Goal: Task Accomplishment & Management: Complete application form

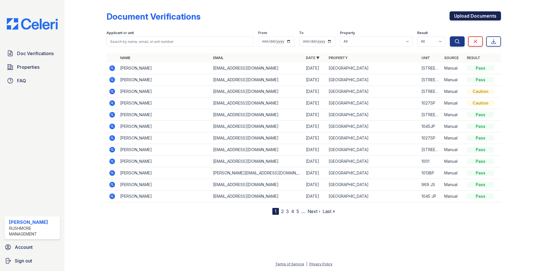
click at [478, 19] on link "Upload Documents" at bounding box center [474, 15] width 51 height 9
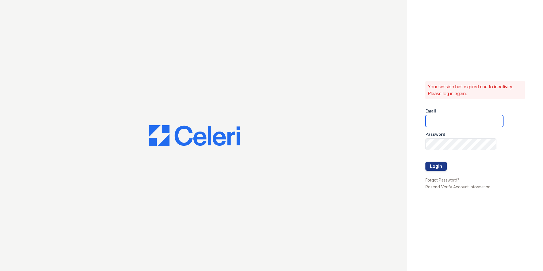
type input "[EMAIL_ADDRESS][DOMAIN_NAME]"
click at [435, 169] on button "Login" at bounding box center [435, 165] width 21 height 9
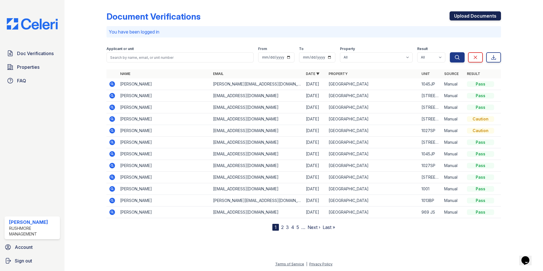
click at [463, 16] on link "Upload Documents" at bounding box center [474, 15] width 51 height 9
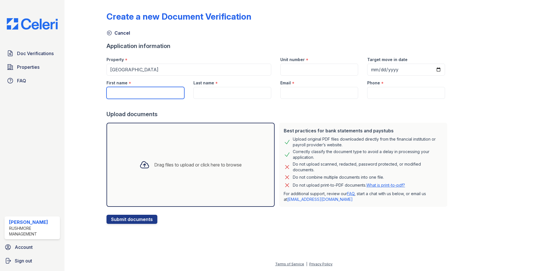
click at [149, 93] on input "First name" at bounding box center [145, 93] width 78 height 12
click at [126, 94] on input "First name" at bounding box center [145, 93] width 78 height 12
click at [134, 91] on input "[PERSON_NAME]" at bounding box center [145, 93] width 78 height 12
click at [159, 94] on input "[PERSON_NAME]" at bounding box center [145, 93] width 78 height 12
click at [121, 94] on input "[PERSON_NAME]" at bounding box center [145, 93] width 78 height 12
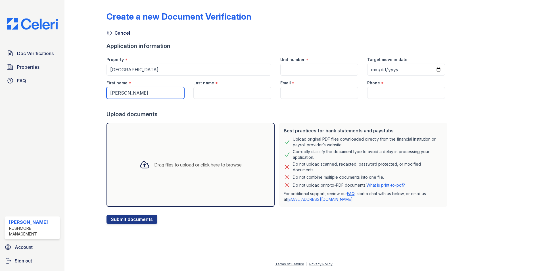
click at [160, 92] on input "[PERSON_NAME]" at bounding box center [145, 93] width 78 height 12
type input "[PERSON_NAME]"
click at [225, 92] on input "Last name" at bounding box center [232, 93] width 78 height 12
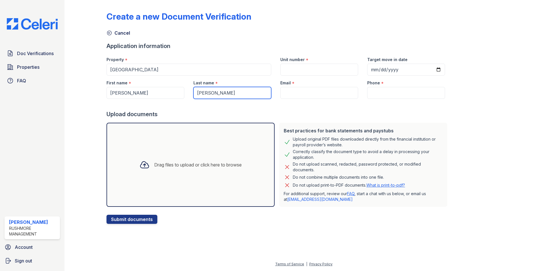
type input "[PERSON_NAME]"
click at [306, 64] on input "Unit number" at bounding box center [319, 70] width 78 height 12
click at [385, 67] on input "Target move in date" at bounding box center [406, 70] width 78 height 12
click at [432, 67] on input "Target move in date" at bounding box center [406, 70] width 78 height 12
type input "2025-10-15"
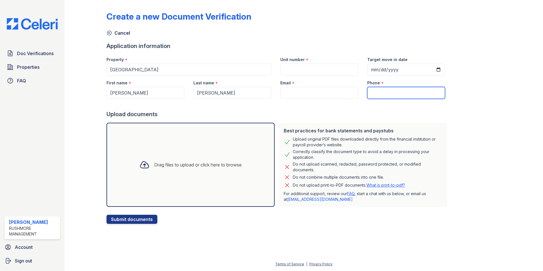
click at [392, 93] on input "Phone" at bounding box center [406, 93] width 78 height 12
click at [384, 91] on input "Phone" at bounding box center [406, 93] width 78 height 12
type input "4109035325"
paste input "[EMAIL_ADDRESS][DOMAIN_NAME]"
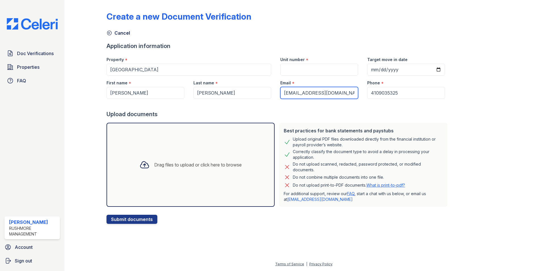
type input "[EMAIL_ADDRESS][DOMAIN_NAME]"
click at [127, 213] on div at bounding box center [277, 212] width 343 height 6
click at [127, 218] on button "Submit documents" at bounding box center [131, 219] width 51 height 9
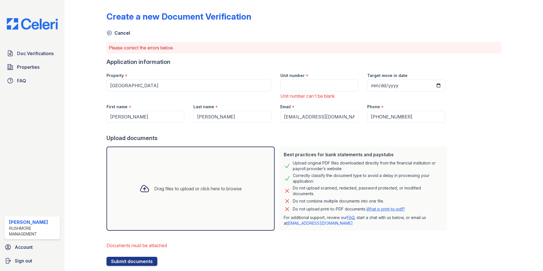
click at [159, 184] on div "Drag files to upload or click here to browse" at bounding box center [190, 188] width 111 height 19
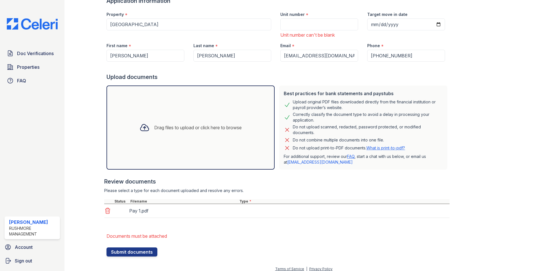
scroll to position [66, 0]
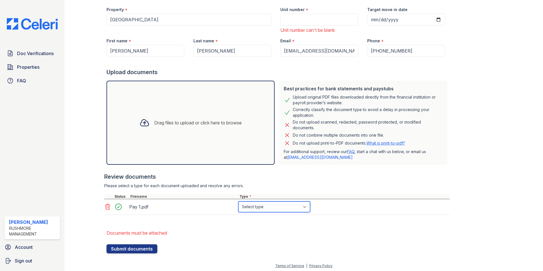
click at [276, 206] on select "Select type Paystub Bank Statement Offer Letter Tax Documents Benefit Award Let…" at bounding box center [274, 206] width 72 height 11
select select "paystub"
click at [238, 201] on select "Select type Paystub Bank Statement Offer Letter Tax Documents Benefit Award Let…" at bounding box center [274, 206] width 72 height 11
click at [282, 165] on div "Best practices for bank statements and paystubs Upload original PDF files downl…" at bounding box center [363, 122] width 173 height 89
click at [203, 120] on div "Drag files to upload or click here to browse" at bounding box center [197, 122] width 87 height 7
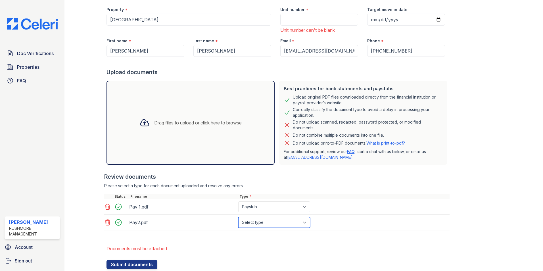
click at [270, 220] on select "Select type Paystub Bank Statement Offer Letter Tax Documents Benefit Award Let…" at bounding box center [274, 222] width 72 height 11
select select "paystub"
click at [238, 217] on select "Select type Paystub Bank Statement Offer Letter Tax Documents Benefit Award Let…" at bounding box center [274, 222] width 72 height 11
click at [161, 113] on div "Drag files to upload or click here to browse" at bounding box center [190, 123] width 168 height 84
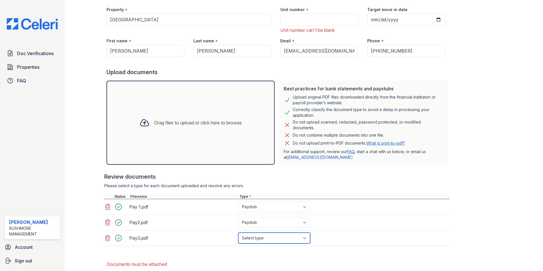
click at [282, 238] on select "Select type Paystub Bank Statement Offer Letter Tax Documents Benefit Award Let…" at bounding box center [274, 237] width 72 height 11
select select "paystub"
click at [238, 232] on select "Select type Paystub Bank Statement Offer Letter Tax Documents Benefit Award Let…" at bounding box center [274, 237] width 72 height 11
click at [187, 123] on div "Drag files to upload or click here to browse" at bounding box center [197, 122] width 87 height 7
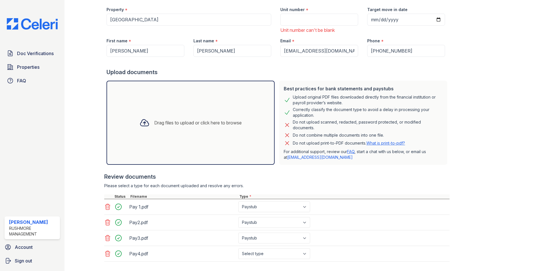
scroll to position [94, 0]
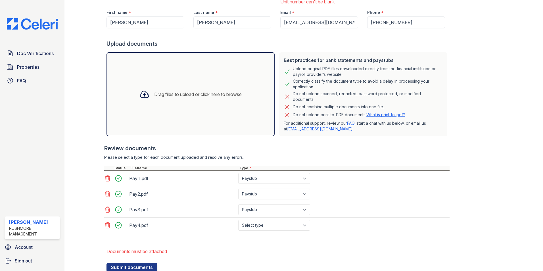
click at [179, 88] on div "Drag files to upload or click here to browse" at bounding box center [190, 94] width 111 height 19
click at [189, 96] on div "Drag files to upload or click here to browse" at bounding box center [197, 94] width 87 height 7
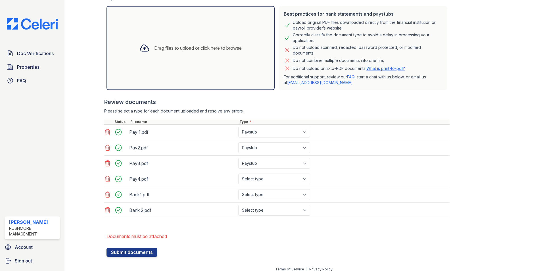
scroll to position [146, 0]
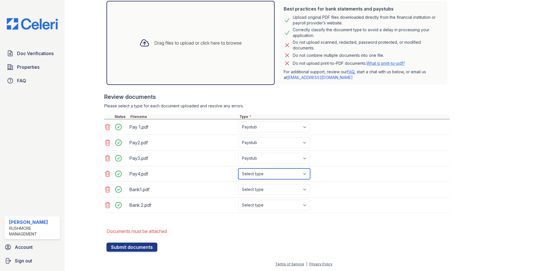
click at [262, 174] on select "Select type Paystub Bank Statement Offer Letter Tax Documents Benefit Award Let…" at bounding box center [274, 173] width 72 height 11
select select "paystub"
click at [238, 168] on select "Select type Paystub Bank Statement Offer Letter Tax Documents Benefit Award Let…" at bounding box center [274, 173] width 72 height 11
click at [269, 188] on select "Select type Paystub Bank Statement Offer Letter Tax Documents Benefit Award Let…" at bounding box center [274, 189] width 72 height 11
select select "bank_statement"
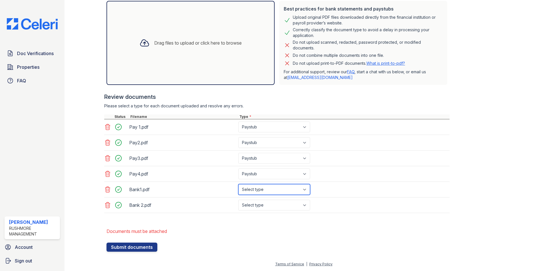
click at [238, 184] on select "Select type Paystub Bank Statement Offer Letter Tax Documents Benefit Award Let…" at bounding box center [274, 189] width 72 height 11
click at [266, 201] on select "Select type Paystub Bank Statement Offer Letter Tax Documents Benefit Award Let…" at bounding box center [274, 204] width 72 height 11
select select "bank_statement"
click at [238, 199] on select "Select type Paystub Bank Statement Offer Letter Tax Documents Benefit Award Let…" at bounding box center [274, 204] width 72 height 11
click at [274, 228] on li "Documents must be attached" at bounding box center [277, 230] width 343 height 11
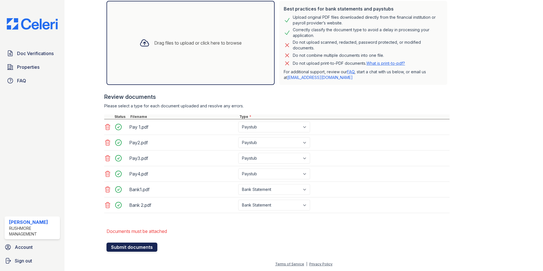
click at [131, 244] on button "Submit documents" at bounding box center [131, 246] width 51 height 9
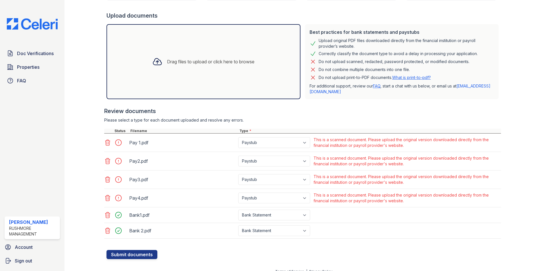
scroll to position [130, 0]
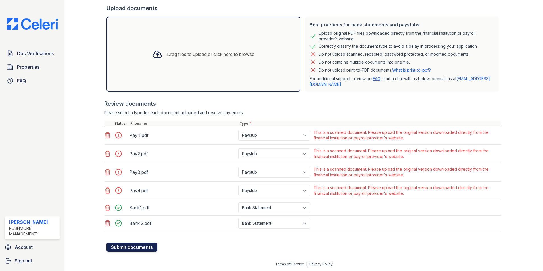
click at [142, 247] on button "Submit documents" at bounding box center [131, 246] width 51 height 9
click at [127, 246] on button "Submit documents" at bounding box center [131, 246] width 51 height 9
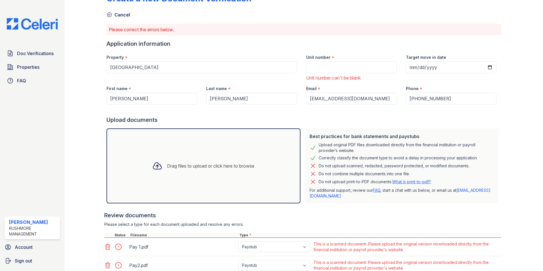
scroll to position [28, 0]
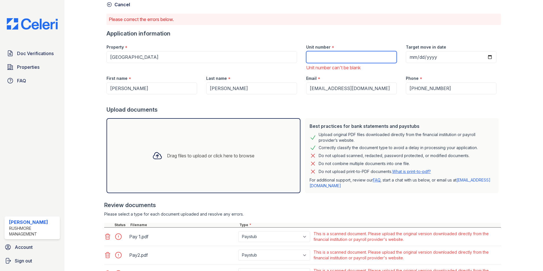
click at [353, 61] on input "Unit number" at bounding box center [351, 57] width 91 height 12
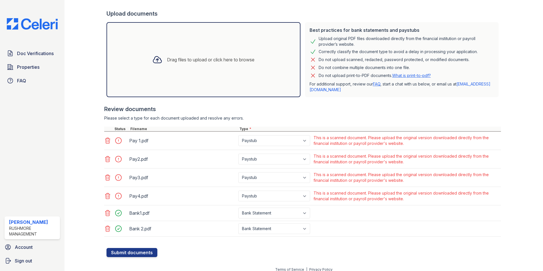
scroll to position [130, 0]
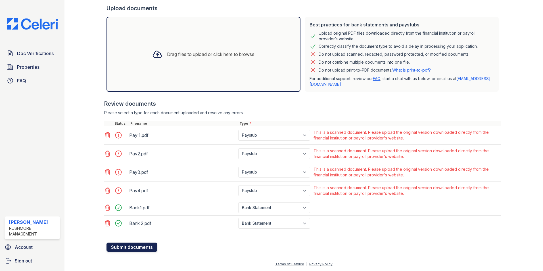
type input "[STREET_ADDRESS]"
click at [129, 248] on button "Submit documents" at bounding box center [131, 246] width 51 height 9
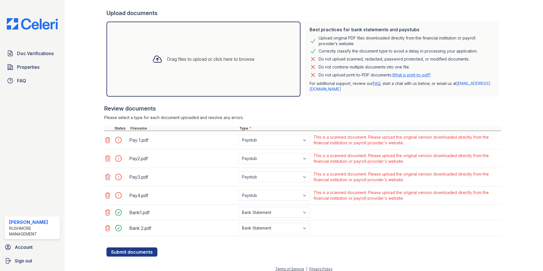
scroll to position [122, 0]
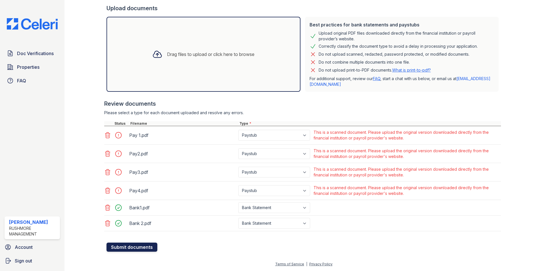
click at [125, 247] on button "Submit documents" at bounding box center [131, 246] width 51 height 9
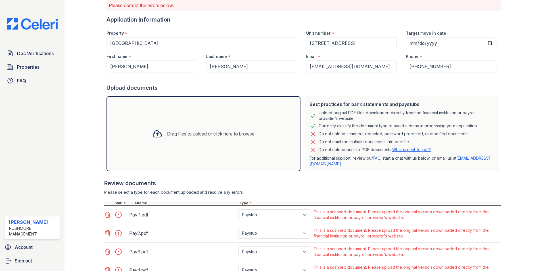
scroll to position [113, 0]
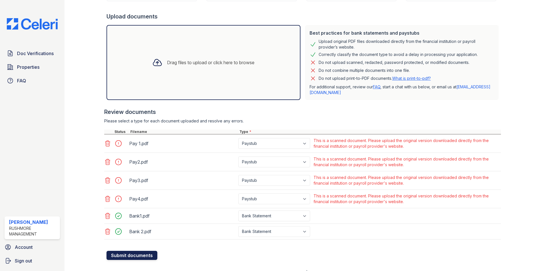
click at [137, 256] on button "Submit documents" at bounding box center [131, 255] width 51 height 9
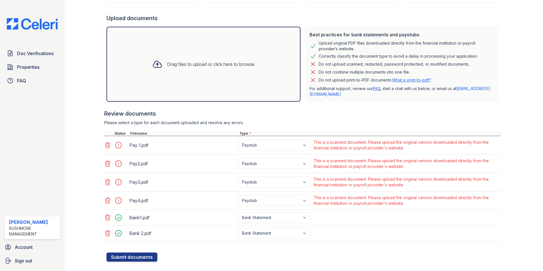
scroll to position [122, 0]
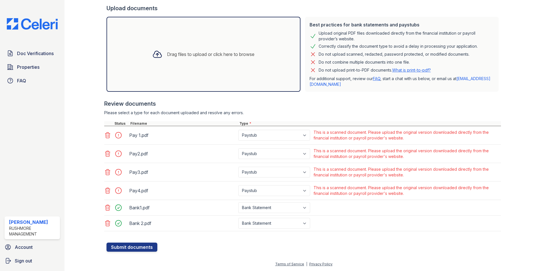
click at [108, 190] on icon at bounding box center [107, 191] width 5 height 6
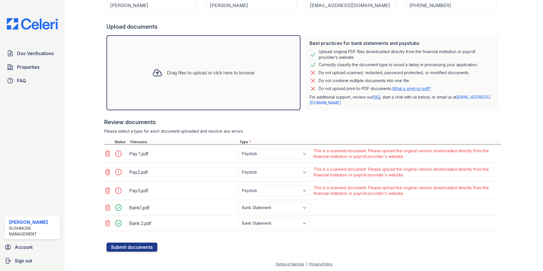
click at [108, 189] on icon at bounding box center [107, 190] width 7 height 7
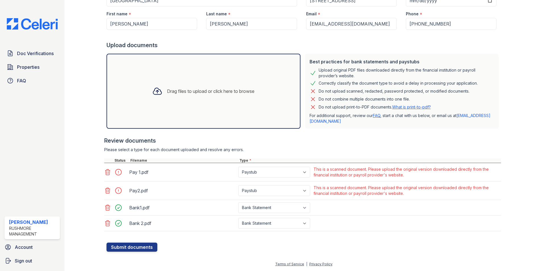
click at [108, 189] on icon at bounding box center [107, 191] width 5 height 6
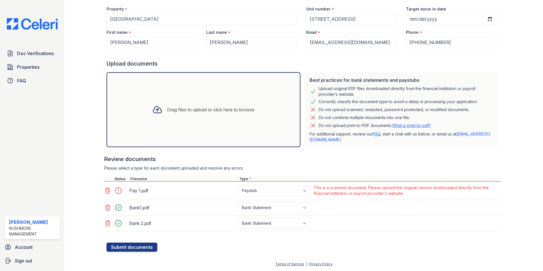
click at [109, 189] on icon at bounding box center [107, 190] width 7 height 7
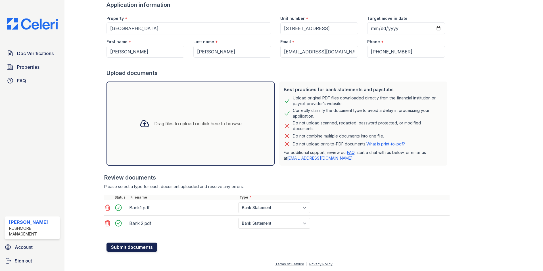
click at [135, 245] on button "Submit documents" at bounding box center [131, 246] width 51 height 9
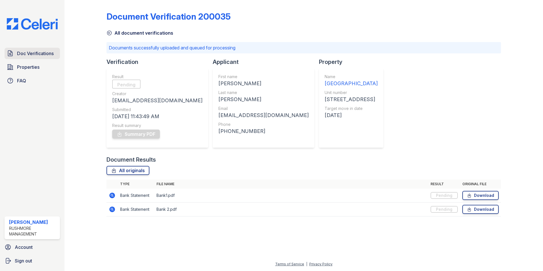
click at [36, 55] on span "Doc Verifications" at bounding box center [35, 53] width 37 height 7
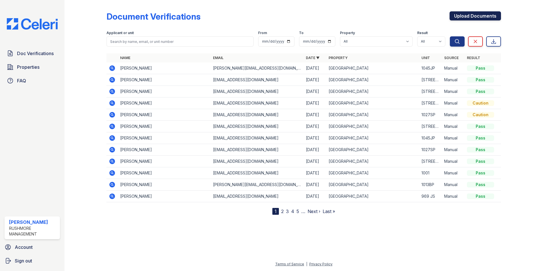
click at [465, 19] on link "Upload Documents" at bounding box center [474, 15] width 51 height 9
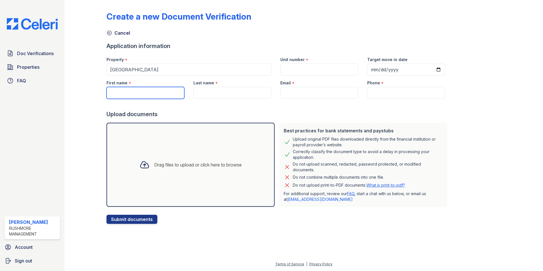
click at [156, 96] on input "First name" at bounding box center [145, 93] width 78 height 12
click at [154, 91] on input "First name" at bounding box center [145, 93] width 78 height 12
type input "[PERSON_NAME]"
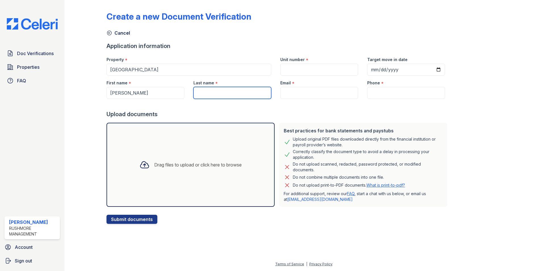
click at [197, 91] on input "Last name" at bounding box center [232, 93] width 78 height 12
type input "[PERSON_NAME]"
type input "2025-10-15"
type input "[EMAIL_ADDRESS][DOMAIN_NAME]"
type input "4109035325"
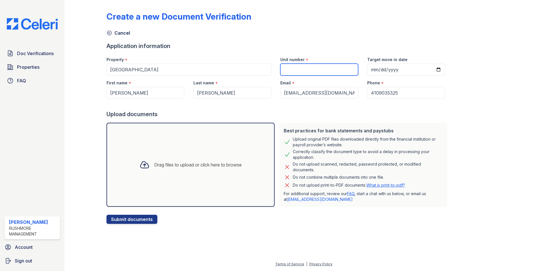
click at [312, 74] on input "Unit number" at bounding box center [319, 70] width 78 height 12
type input "[STREET_ADDRESS]"
click at [137, 219] on button "Submit documents" at bounding box center [131, 219] width 51 height 9
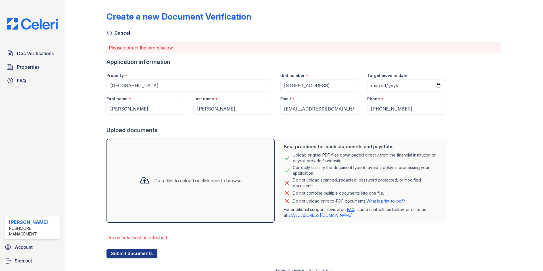
click at [181, 176] on div "Drag files to upload or click here to browse" at bounding box center [190, 180] width 111 height 19
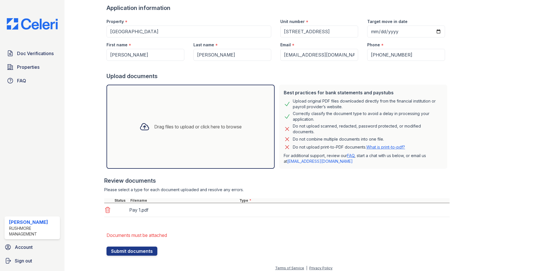
scroll to position [58, 0]
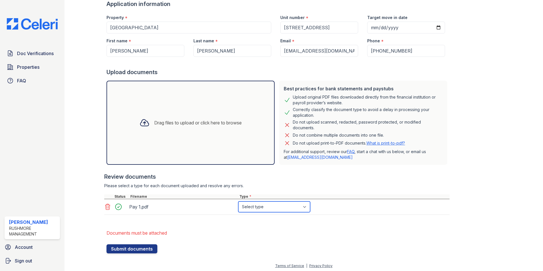
click at [262, 209] on select "Select type Paystub Bank Statement Offer Letter Tax Documents Benefit Award Let…" at bounding box center [274, 206] width 72 height 11
select select "paystub"
click at [238, 201] on select "Select type Paystub Bank Statement Offer Letter Tax Documents Benefit Award Let…" at bounding box center [274, 206] width 72 height 11
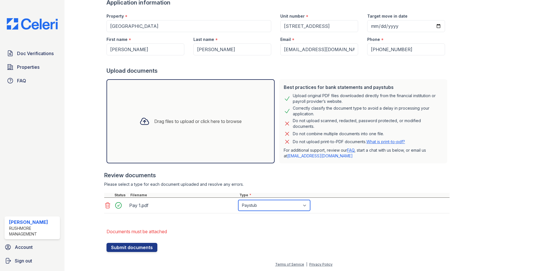
scroll to position [60, 0]
click at [133, 245] on button "Submit documents" at bounding box center [131, 246] width 51 height 9
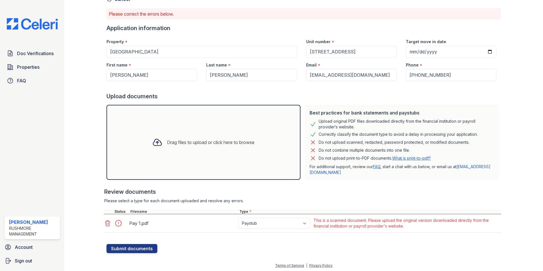
scroll to position [35, 0]
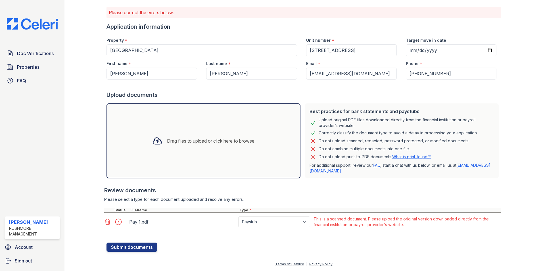
click at [181, 127] on div "Drag files to upload or click here to browse" at bounding box center [203, 140] width 194 height 75
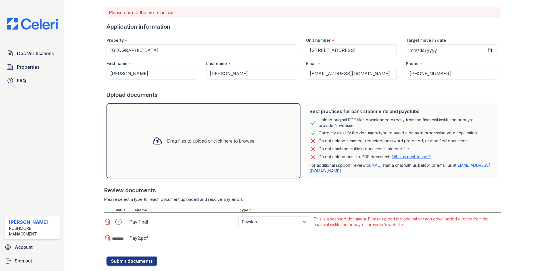
click at [180, 147] on div "Drag files to upload or click here to browse" at bounding box center [203, 140] width 111 height 19
click at [196, 137] on div "Drag files to upload or click here to browse" at bounding box center [210, 140] width 87 height 7
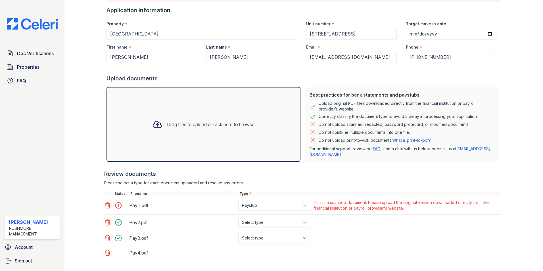
scroll to position [80, 0]
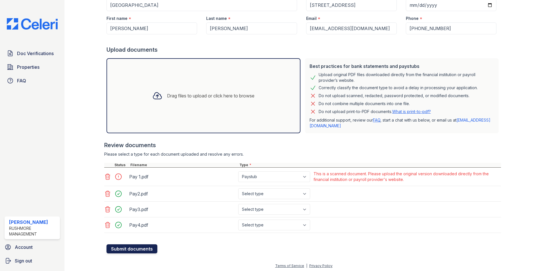
click at [132, 248] on button "Submit documents" at bounding box center [131, 248] width 51 height 9
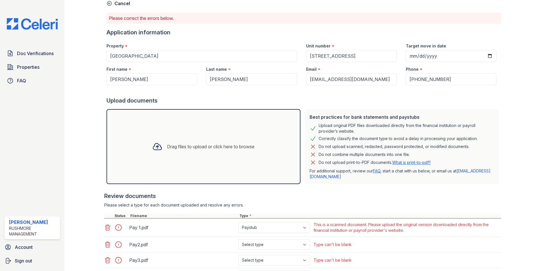
scroll to position [82, 0]
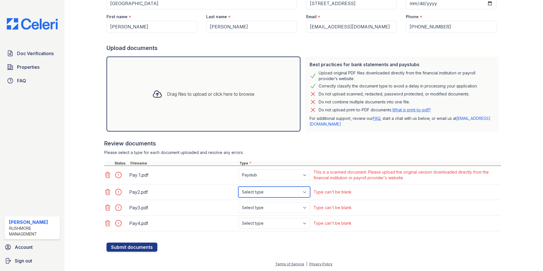
click at [264, 189] on select "Select type Paystub Bank Statement Offer Letter Tax Documents Benefit Award Let…" at bounding box center [274, 191] width 72 height 11
select select "paystub"
click at [238, 186] on select "Select type Paystub Bank Statement Offer Letter Tax Documents Benefit Award Let…" at bounding box center [274, 191] width 72 height 11
click at [257, 205] on select "Select type Paystub Bank Statement Offer Letter Tax Documents Benefit Award Let…" at bounding box center [274, 207] width 72 height 11
select select "paystub"
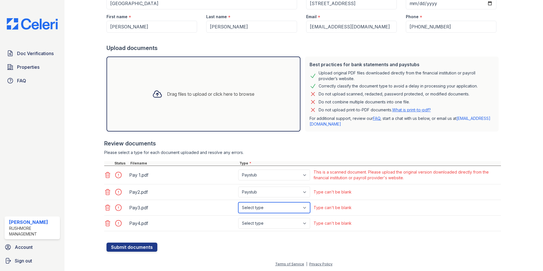
click at [238, 202] on select "Select type Paystub Bank Statement Offer Letter Tax Documents Benefit Award Let…" at bounding box center [274, 207] width 72 height 11
click at [255, 221] on select "Select type Paystub Bank Statement Offer Letter Tax Documents Benefit Award Let…" at bounding box center [274, 223] width 72 height 11
select select "paystub"
click at [238, 218] on select "Select type Paystub Bank Statement Offer Letter Tax Documents Benefit Award Let…" at bounding box center [274, 223] width 72 height 11
click at [141, 247] on button "Submit documents" at bounding box center [131, 246] width 51 height 9
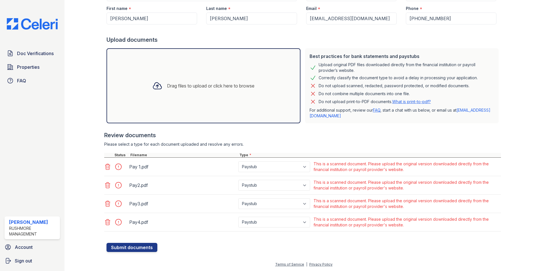
scroll to position [91, 0]
click at [133, 251] on button "Submit documents" at bounding box center [131, 246] width 51 height 9
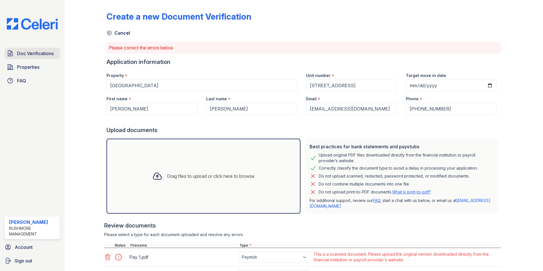
click at [29, 52] on span "Doc Verifications" at bounding box center [35, 53] width 37 height 7
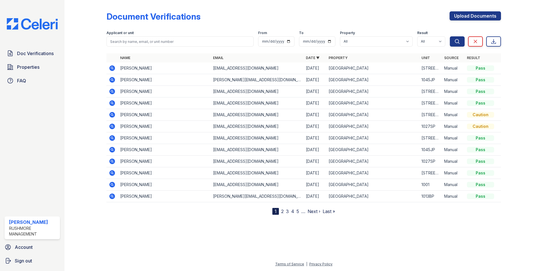
click at [111, 68] on icon at bounding box center [112, 68] width 7 height 7
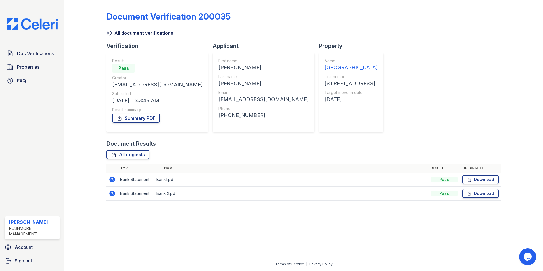
click at [115, 178] on icon at bounding box center [112, 179] width 7 height 7
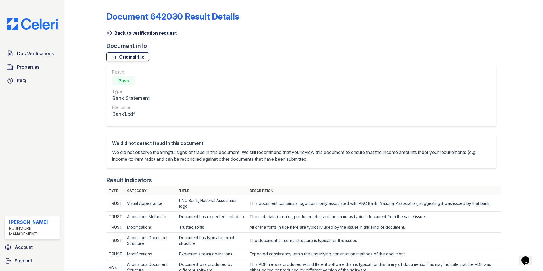
click at [123, 58] on link "Original file" at bounding box center [127, 56] width 43 height 9
click at [29, 55] on span "Doc Verifications" at bounding box center [35, 53] width 37 height 7
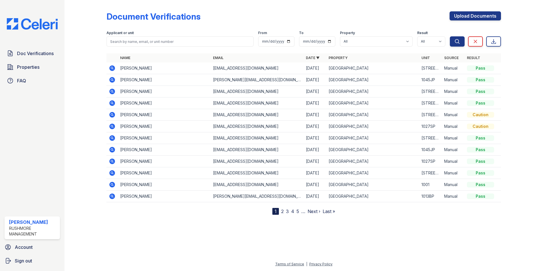
click at [113, 69] on icon at bounding box center [112, 68] width 7 height 7
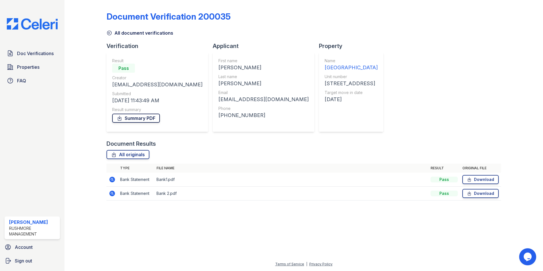
click at [123, 117] on link "Summary PDF" at bounding box center [136, 117] width 48 height 9
click at [119, 157] on link "All originals" at bounding box center [127, 154] width 43 height 9
click at [515, 32] on div at bounding box center [517, 104] width 33 height 204
